Goal: Task Accomplishment & Management: Complete application form

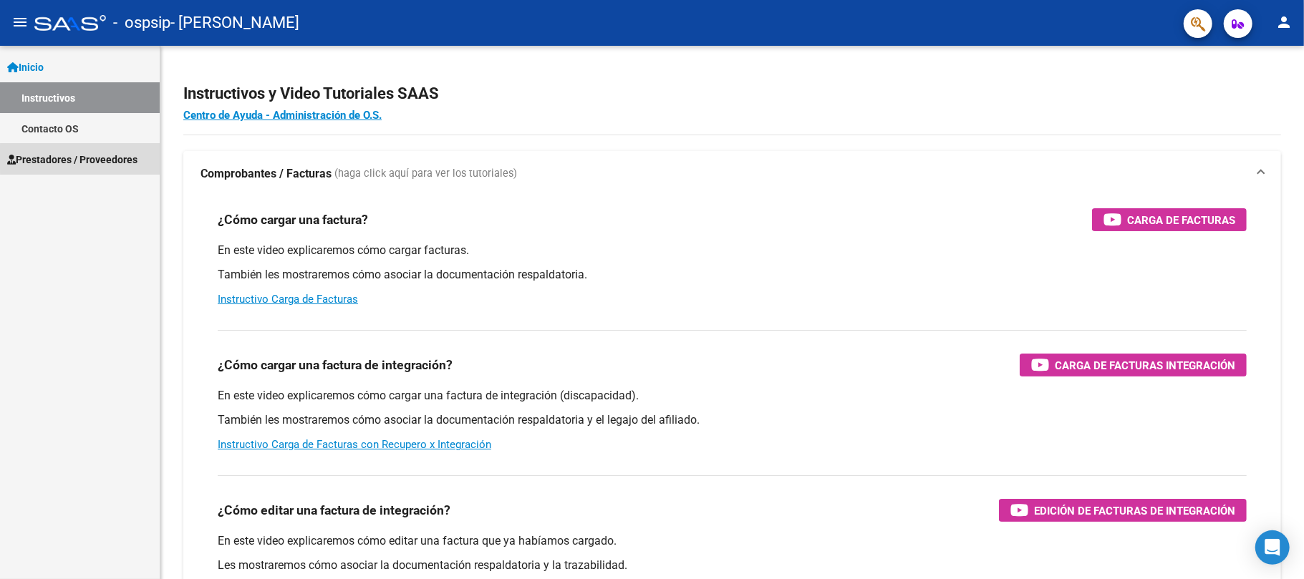
click at [119, 158] on span "Prestadores / Proveedores" at bounding box center [72, 160] width 130 height 16
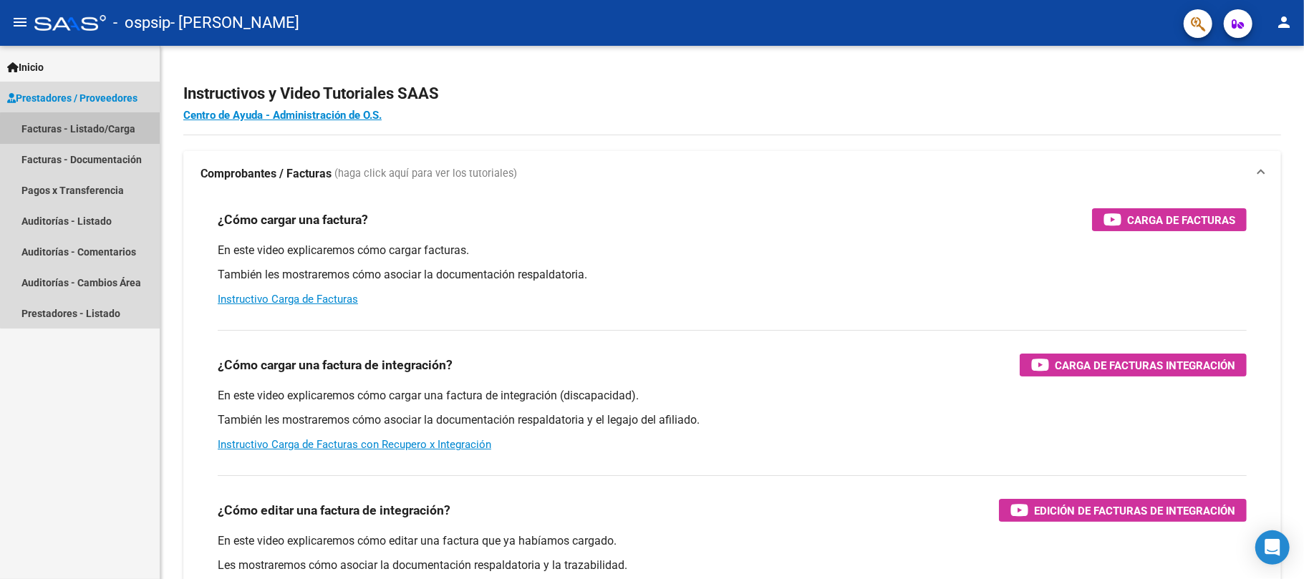
click at [109, 138] on link "Facturas - Listado/Carga" at bounding box center [80, 128] width 160 height 31
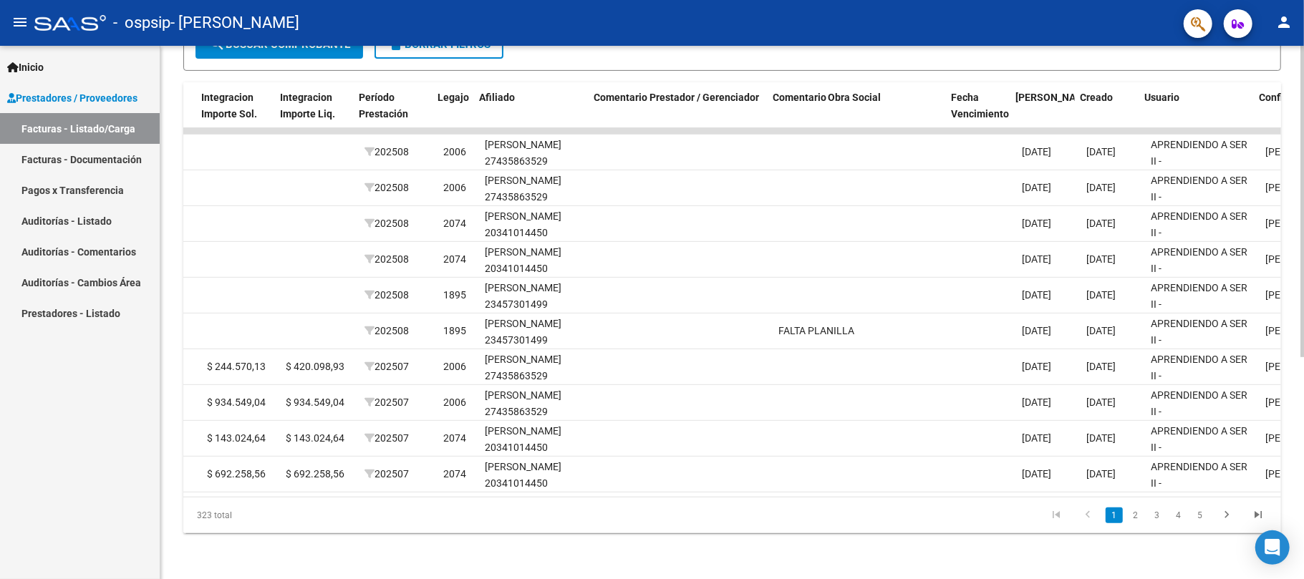
scroll to position [0, 1921]
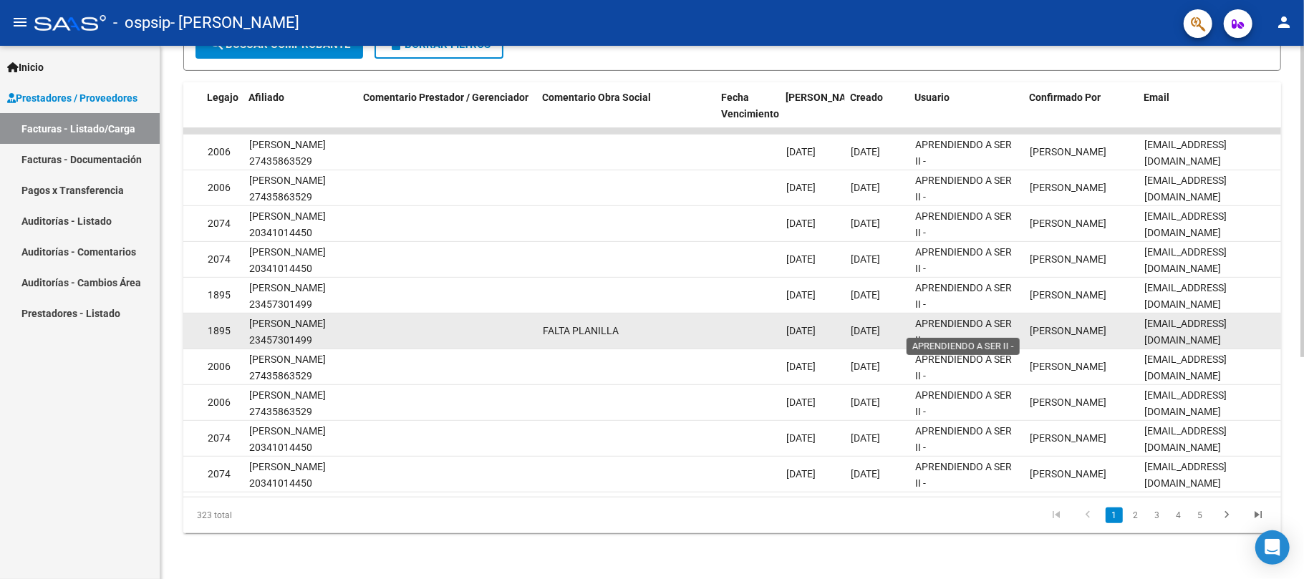
click at [1013, 316] on div "APRENDIENDO A SER II -" at bounding box center [966, 331] width 103 height 30
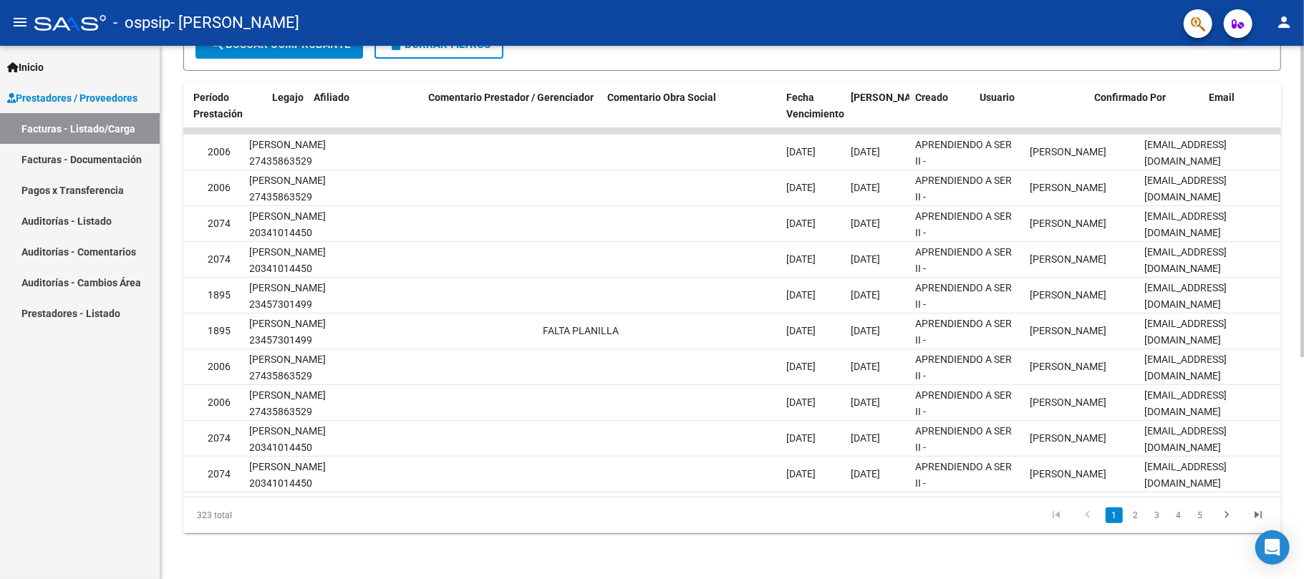
scroll to position [0, 1436]
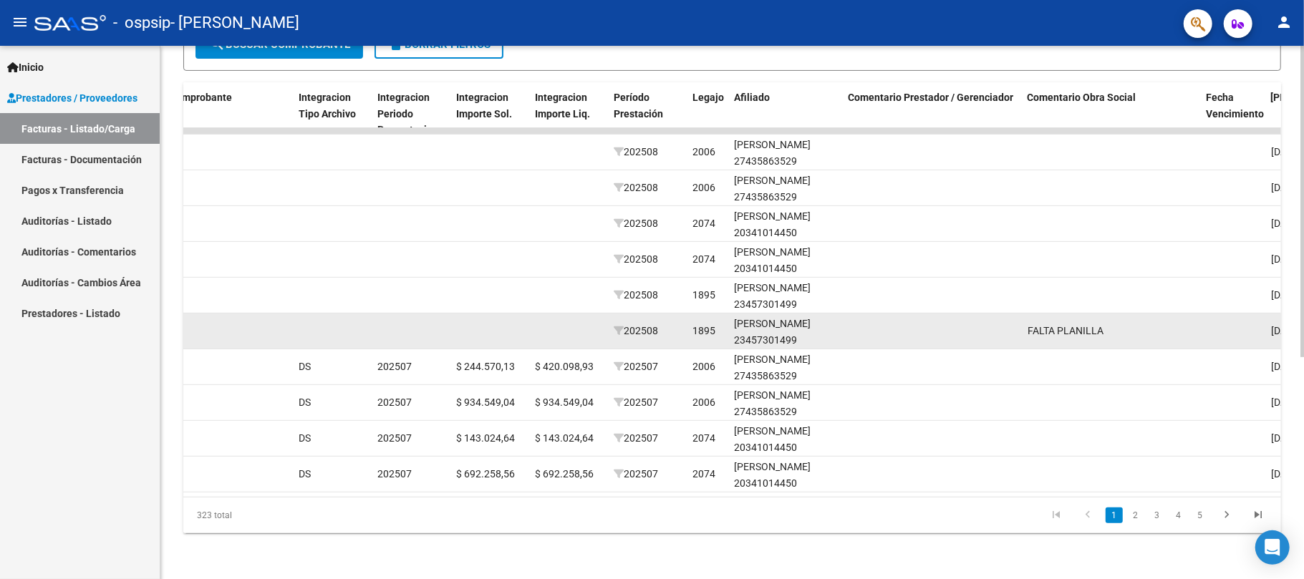
click at [536, 314] on datatable-body-cell at bounding box center [568, 331] width 79 height 35
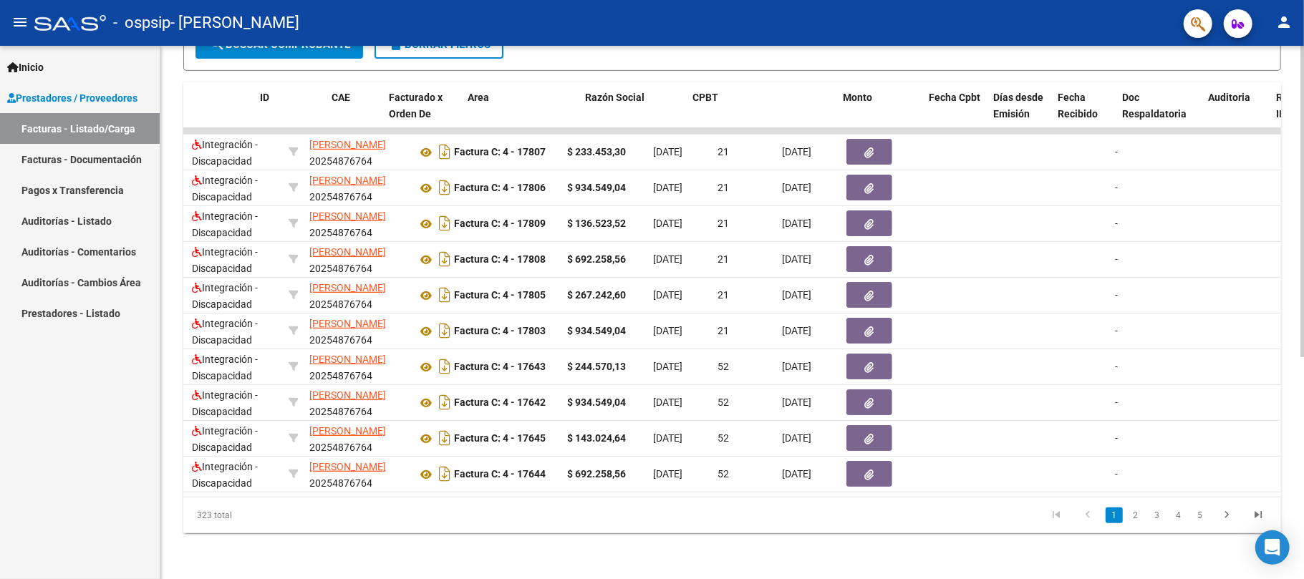
scroll to position [0, 0]
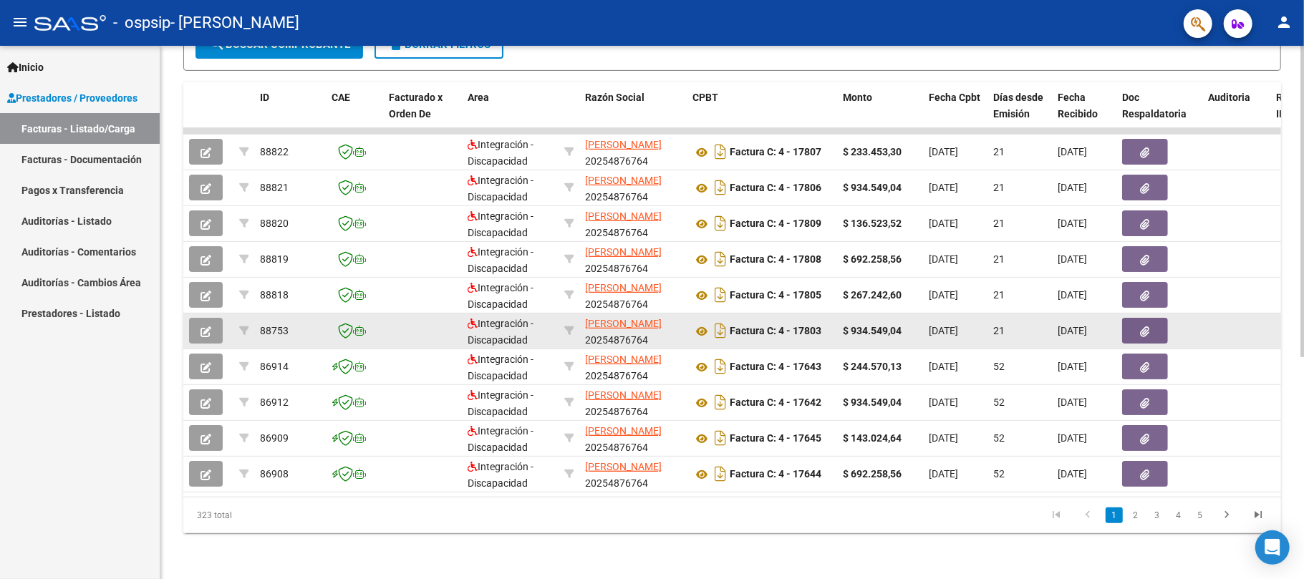
click at [198, 318] on button "button" at bounding box center [206, 331] width 34 height 26
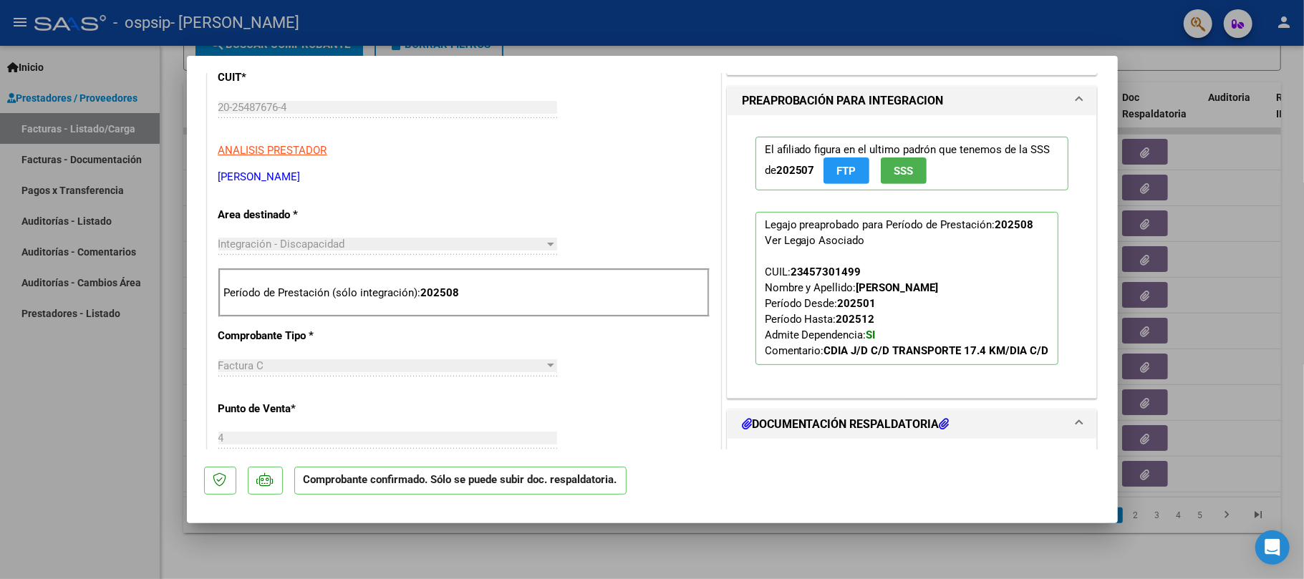
scroll to position [573, 0]
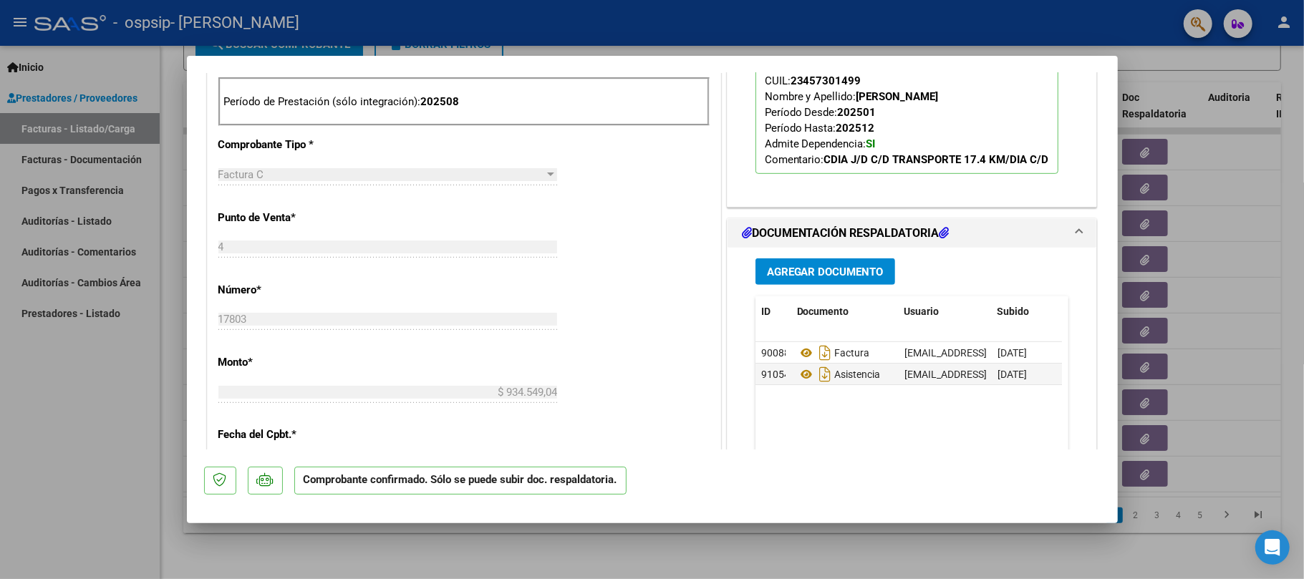
click at [814, 274] on span "Agregar Documento" at bounding box center [825, 272] width 117 height 13
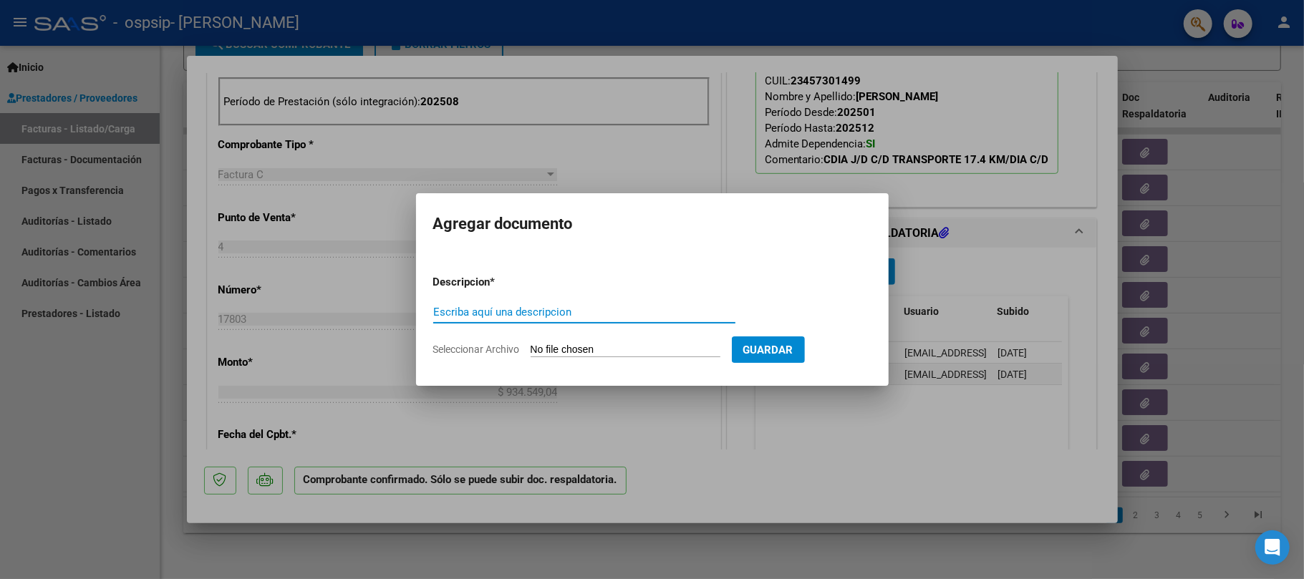
click at [714, 185] on div at bounding box center [652, 289] width 1304 height 579
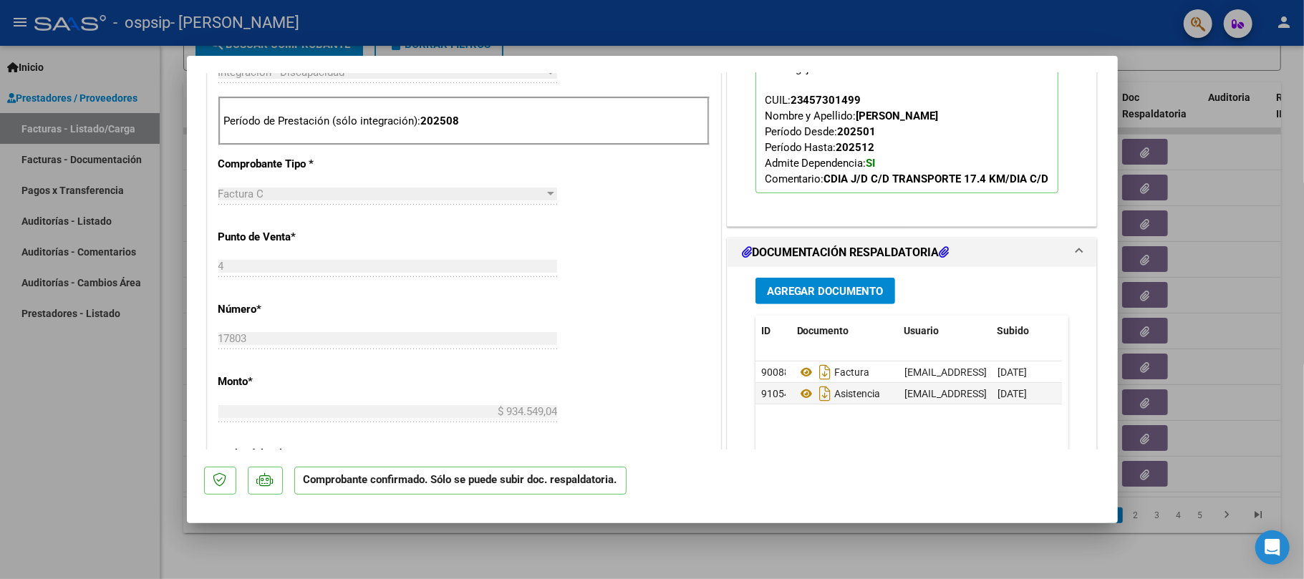
scroll to position [763, 0]
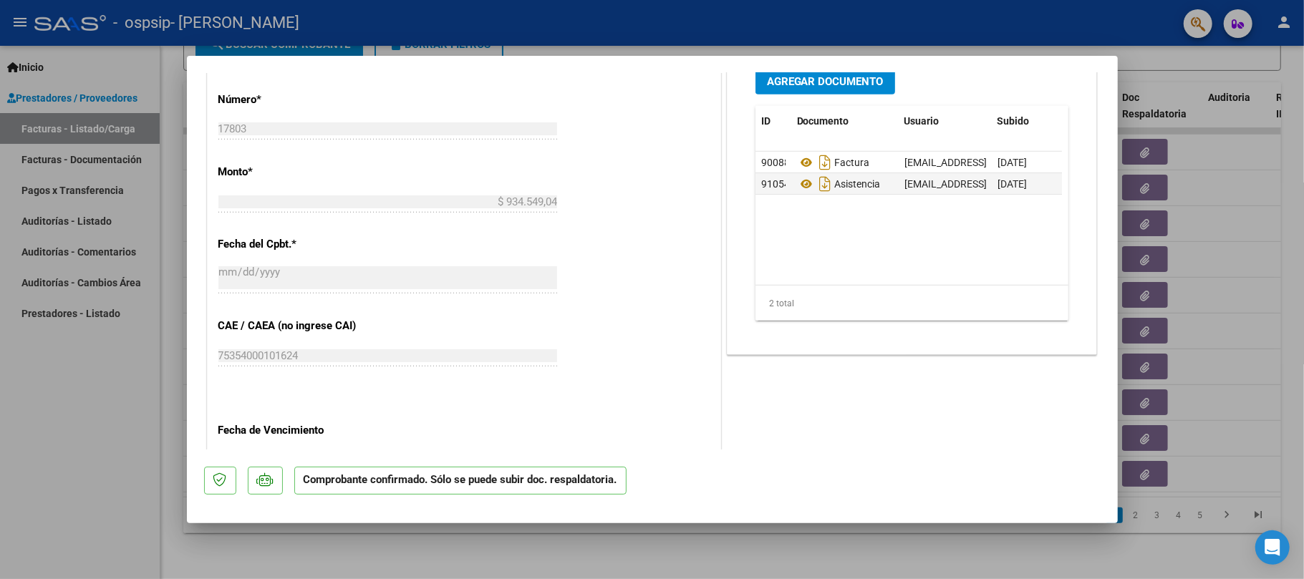
click at [96, 414] on div at bounding box center [652, 289] width 1304 height 579
type input "$ 0,00"
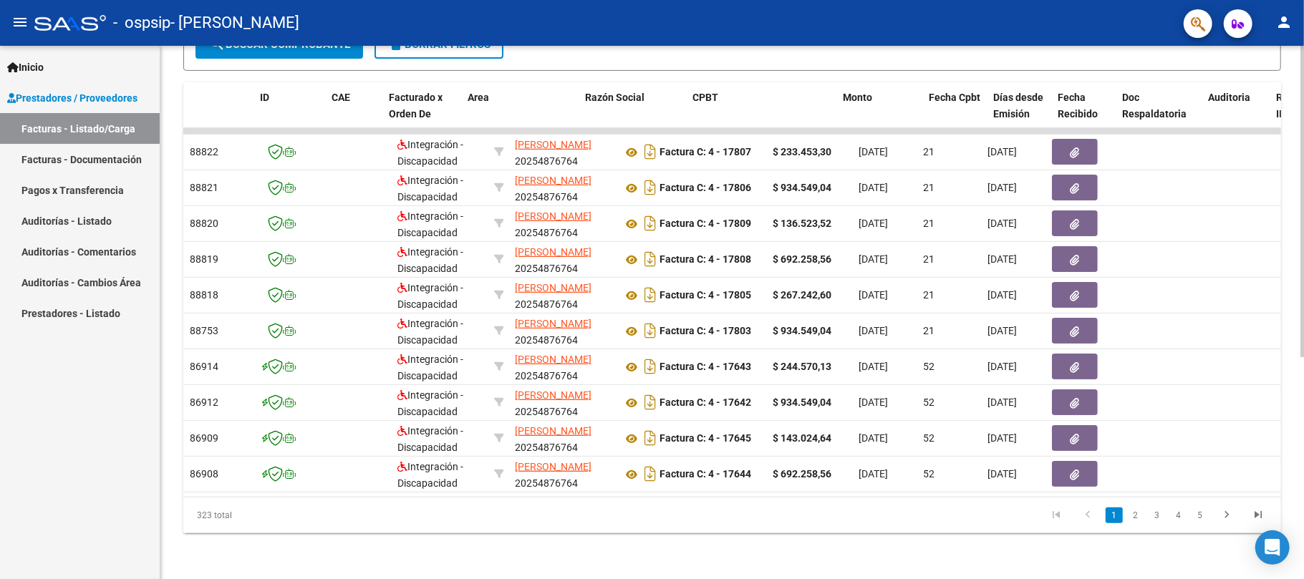
scroll to position [0, 0]
